Goal: Transaction & Acquisition: Subscribe to service/newsletter

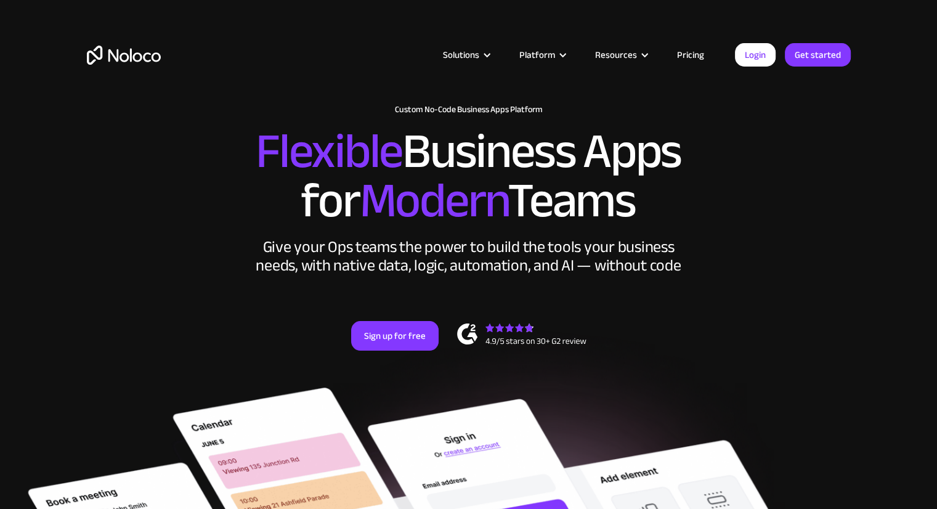
click at [693, 52] on link "Pricing" at bounding box center [690, 55] width 58 height 16
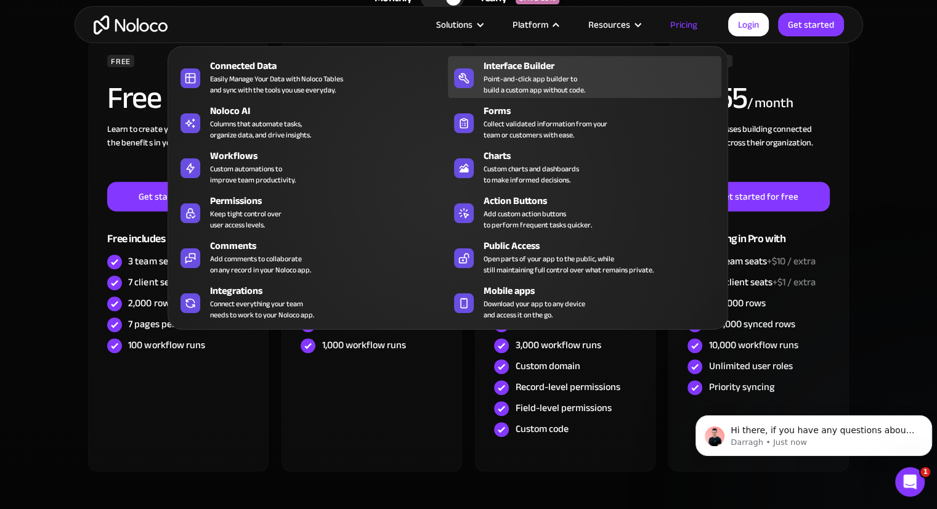
click at [531, 76] on div "Point-and-click app builder to build a custom app without code." at bounding box center [534, 84] width 102 height 22
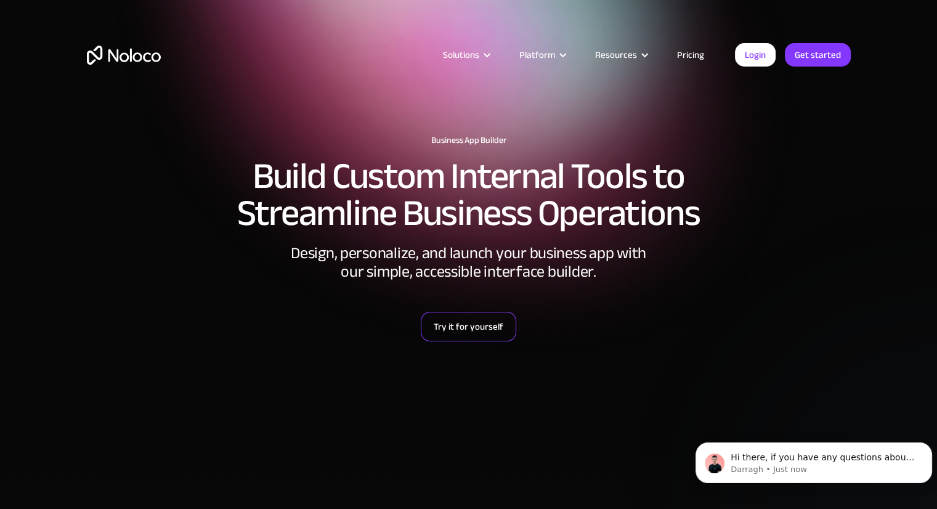
click at [472, 324] on link "Try it for yourself" at bounding box center [468, 327] width 95 height 30
